Goal: Task Accomplishment & Management: Manage account settings

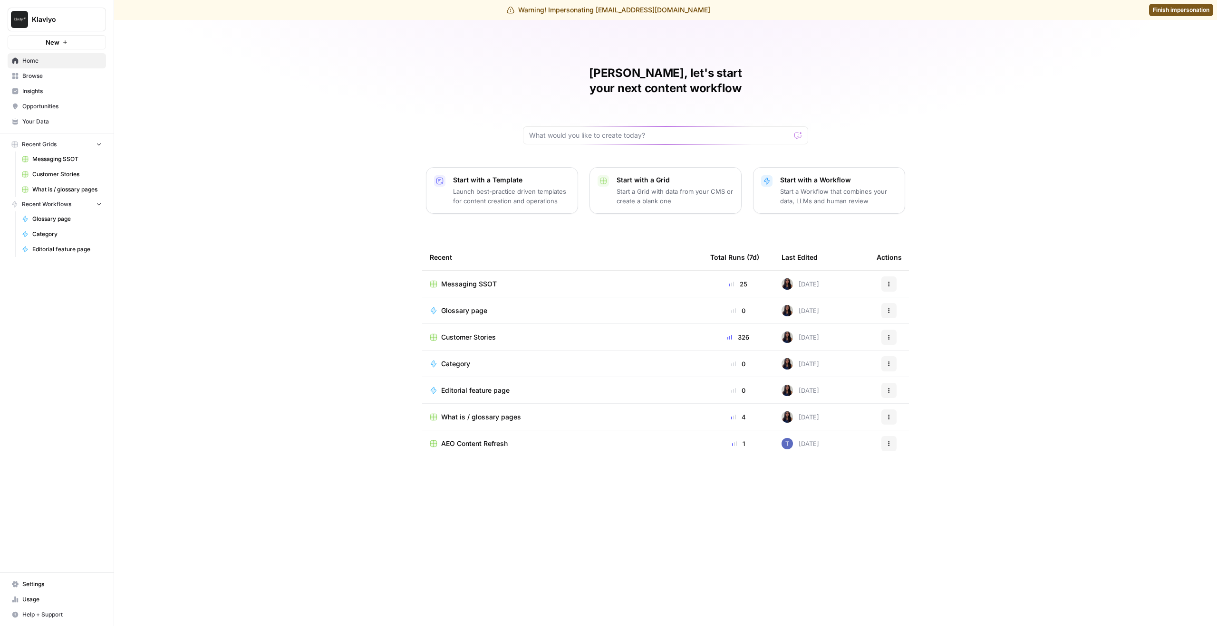
click at [33, 124] on span "Your Data" at bounding box center [61, 121] width 79 height 9
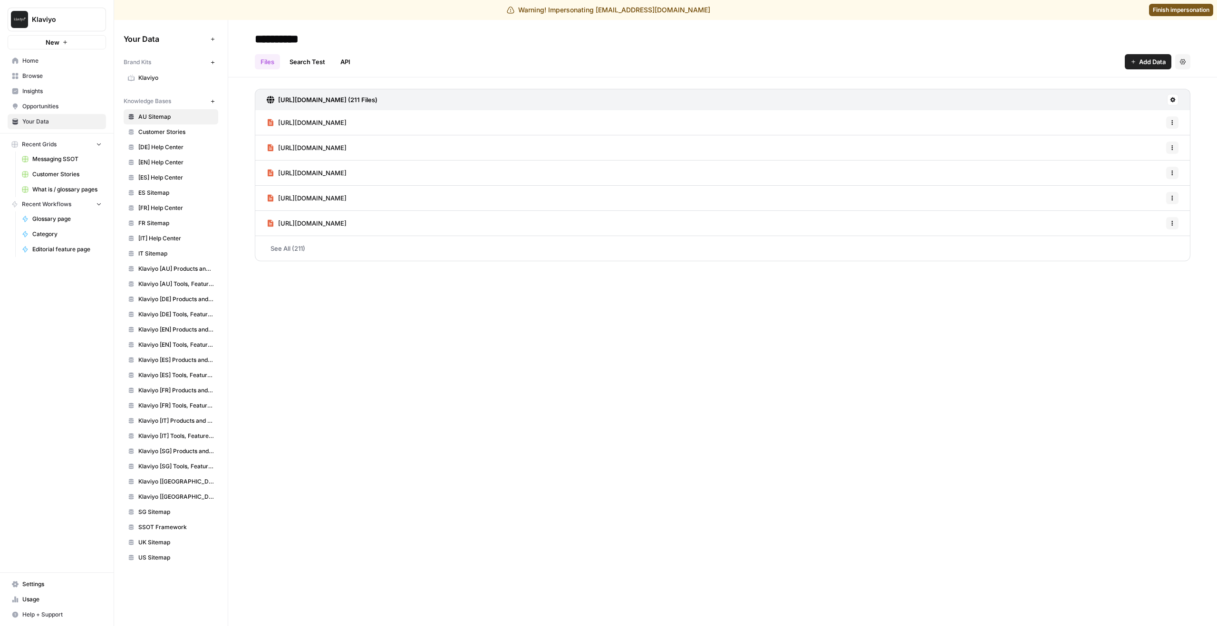
click at [30, 588] on span "Settings" at bounding box center [61, 584] width 79 height 9
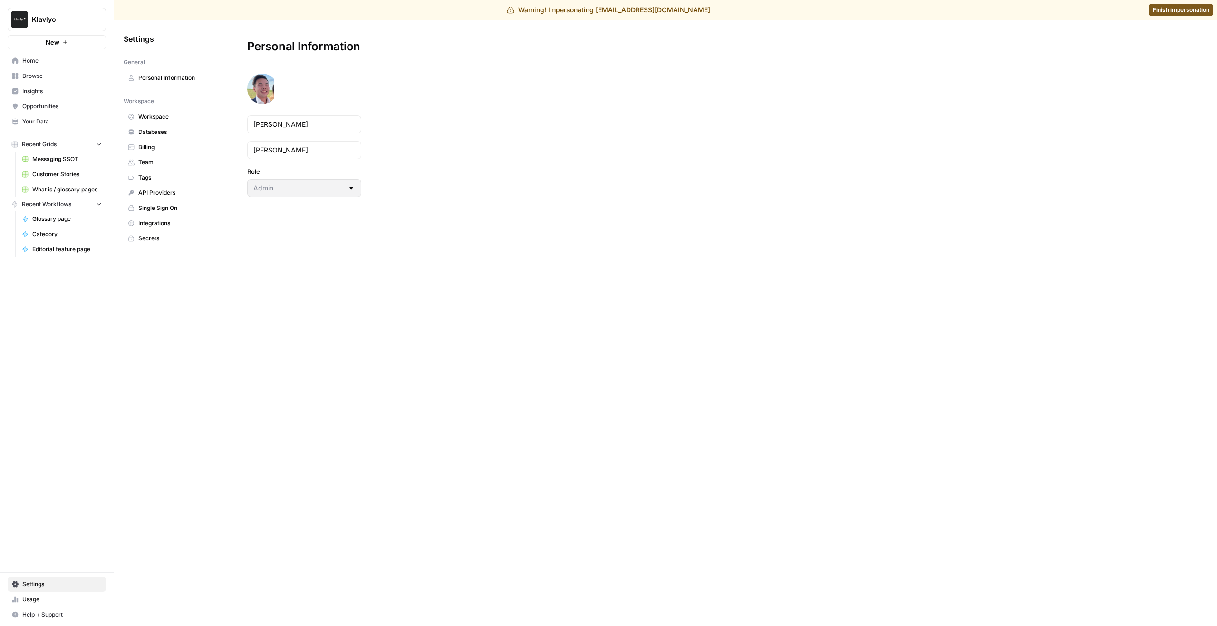
click at [170, 165] on span "Team" at bounding box center [176, 162] width 76 height 9
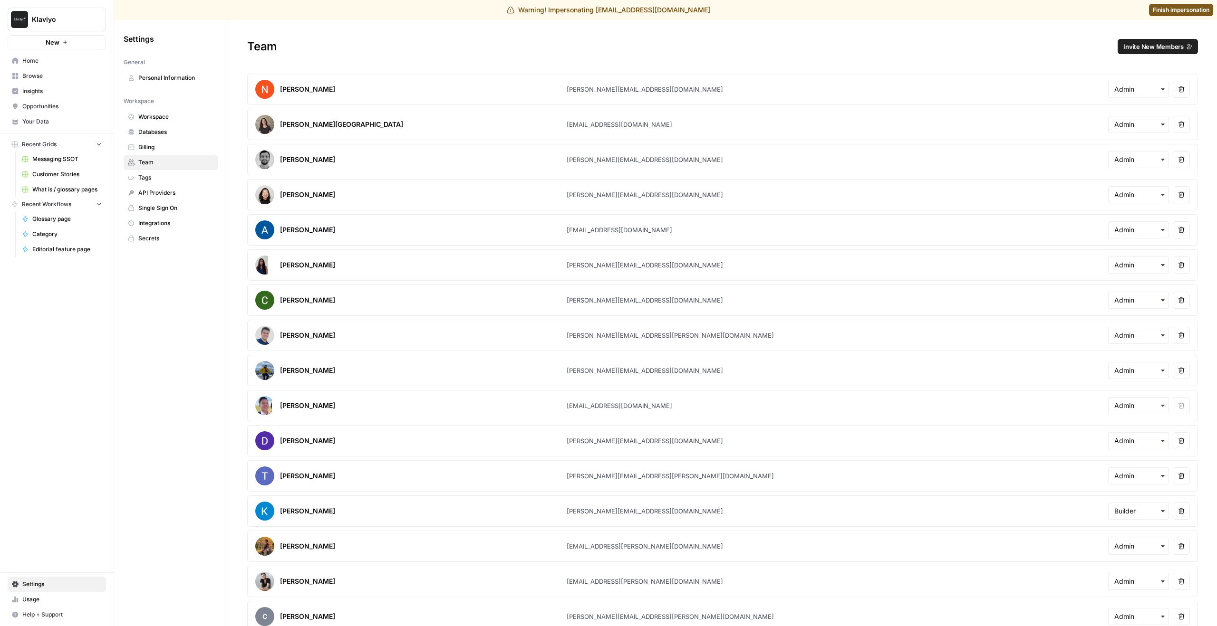
click at [1170, 45] on span "Invite New Members" at bounding box center [1153, 47] width 60 height 10
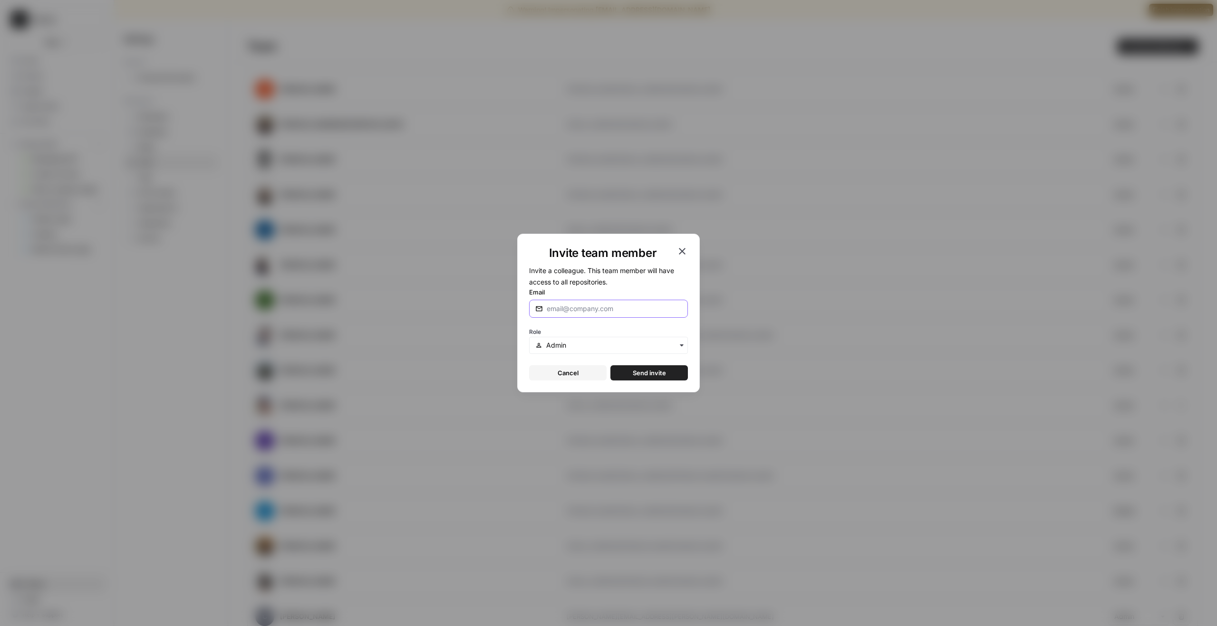
click at [600, 309] on input "Email" at bounding box center [614, 309] width 135 height 10
type input "[PERSON_NAME][EMAIL_ADDRESS][DOMAIN_NAME]"
click at [667, 369] on button "Send invite" at bounding box center [648, 373] width 77 height 15
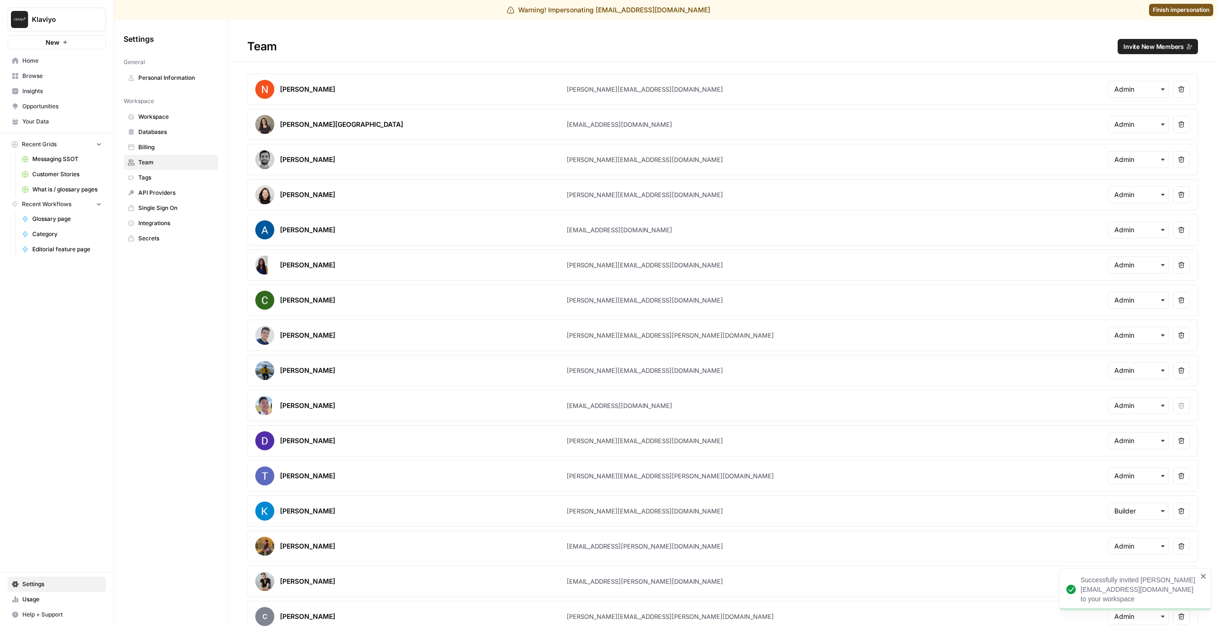
click at [1180, 10] on span "Finish impersonation" at bounding box center [1181, 10] width 57 height 9
